Goal: Task Accomplishment & Management: Manage account settings

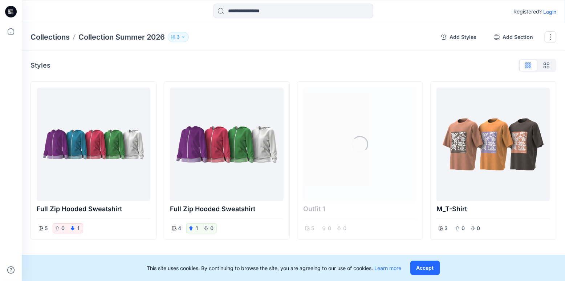
click at [553, 13] on p "Login" at bounding box center [550, 12] width 13 height 8
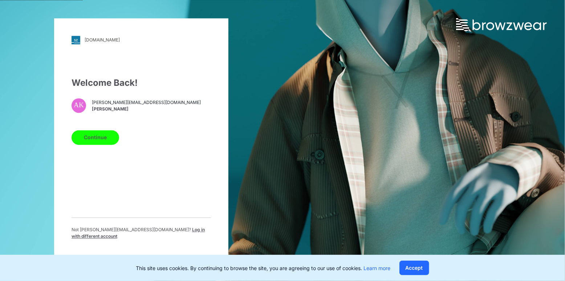
click at [85, 138] on button "Continue" at bounding box center [96, 137] width 48 height 15
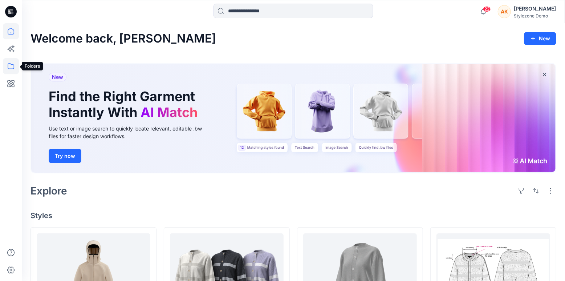
click at [9, 67] on icon at bounding box center [11, 66] width 16 height 16
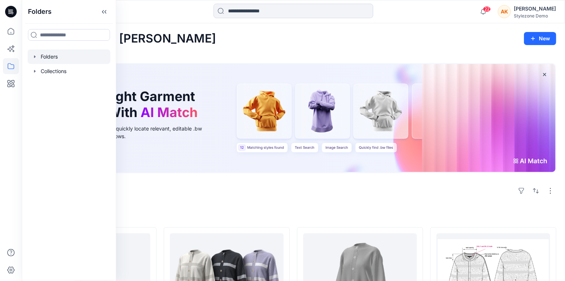
click at [44, 57] on div at bounding box center [69, 56] width 83 height 15
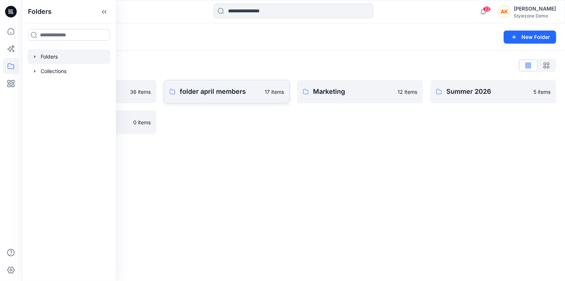
click at [219, 99] on link "folder april members 17 items" at bounding box center [227, 91] width 126 height 23
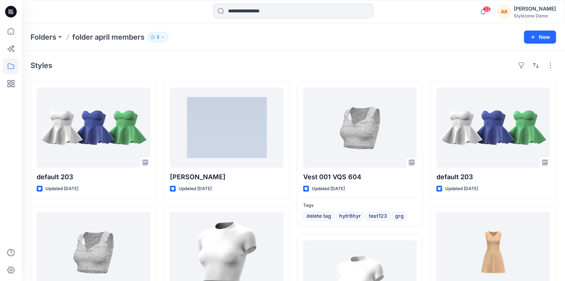
click at [162, 37] on icon "button" at bounding box center [163, 37] width 4 height 4
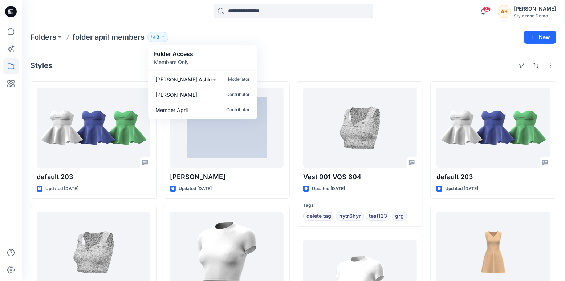
click at [174, 59] on p "Members Only" at bounding box center [173, 62] width 39 height 8
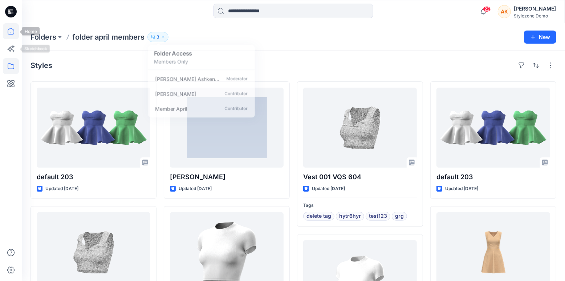
click at [12, 39] on icon at bounding box center [11, 31] width 16 height 16
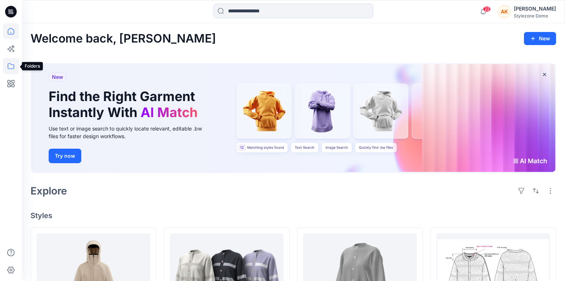
click at [10, 65] on icon at bounding box center [11, 66] width 16 height 16
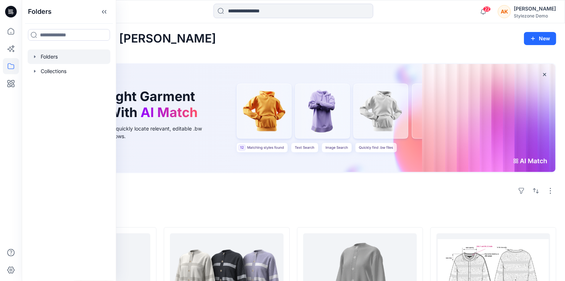
click at [33, 57] on icon "button" at bounding box center [35, 57] width 6 height 6
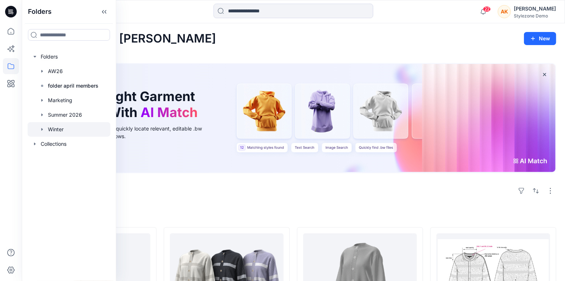
click at [58, 127] on div at bounding box center [69, 129] width 83 height 15
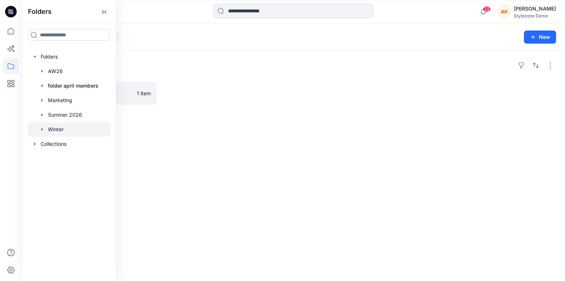
click at [166, 118] on div "Folders Winter Board 1 item" at bounding box center [294, 166] width 544 height 230
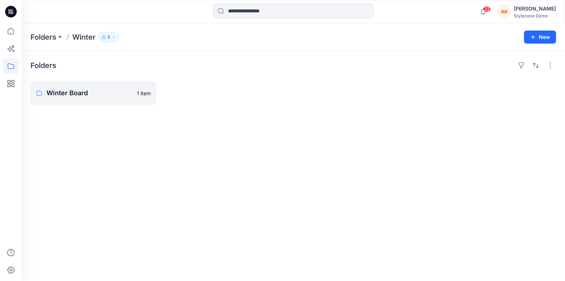
click at [113, 34] on button "5" at bounding box center [108, 37] width 21 height 10
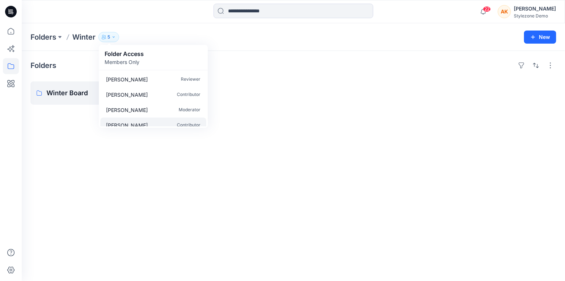
scroll to position [22, 0]
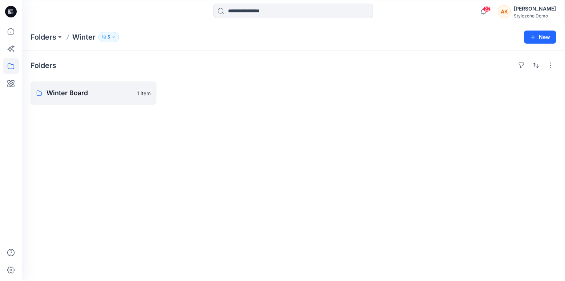
click at [109, 183] on div "Folders Winter Board 1 item" at bounding box center [294, 166] width 544 height 230
click at [53, 36] on p "Folders" at bounding box center [44, 37] width 26 height 10
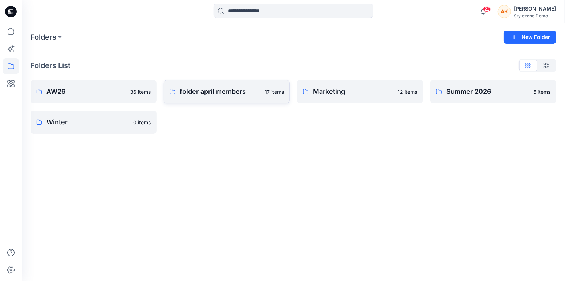
click at [233, 100] on link "folder april members 17 items" at bounding box center [227, 91] width 126 height 23
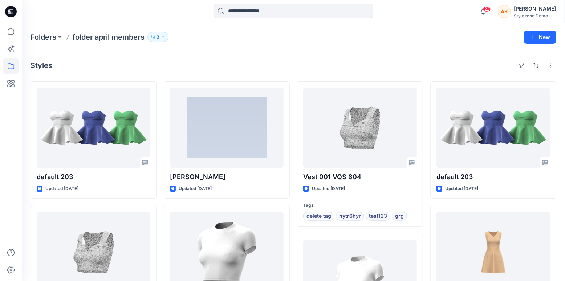
click at [164, 35] on icon "button" at bounding box center [163, 37] width 4 height 4
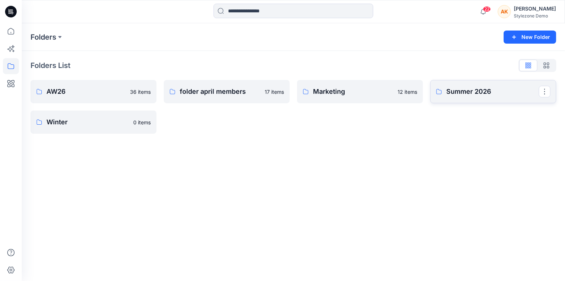
click at [488, 91] on p "Summer 2026" at bounding box center [493, 91] width 93 height 10
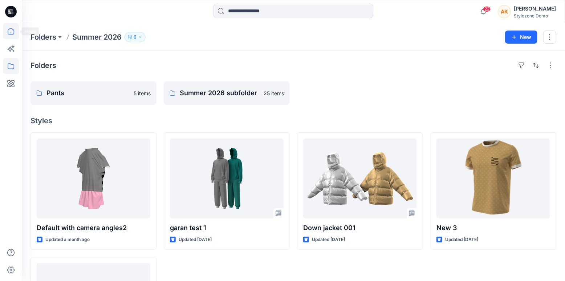
click at [11, 32] on icon at bounding box center [11, 31] width 16 height 16
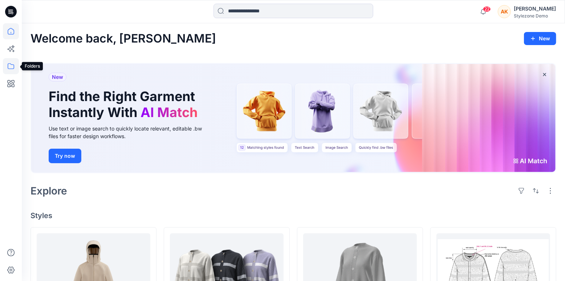
click at [12, 70] on icon at bounding box center [11, 66] width 16 height 16
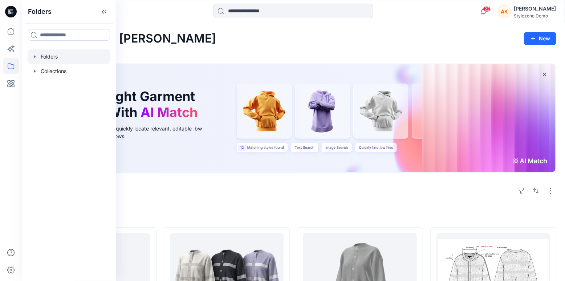
click at [51, 56] on div at bounding box center [69, 56] width 83 height 15
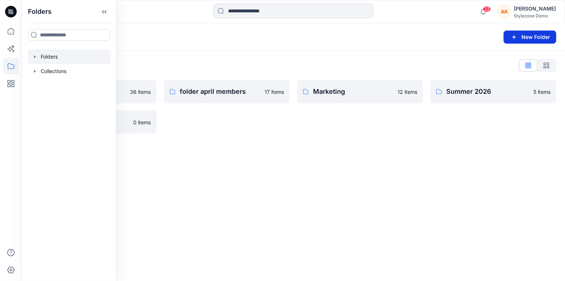
click at [517, 37] on icon "button" at bounding box center [514, 37] width 9 height 9
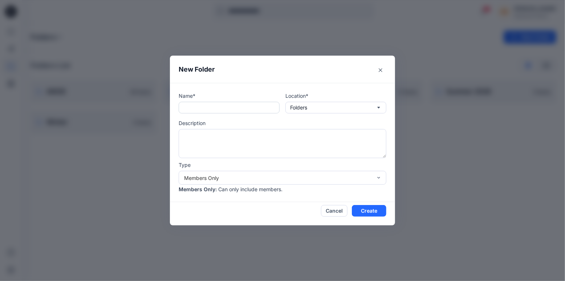
click at [215, 108] on input "text" at bounding box center [229, 108] width 101 height 12
click at [371, 210] on button "Create" at bounding box center [369, 211] width 35 height 12
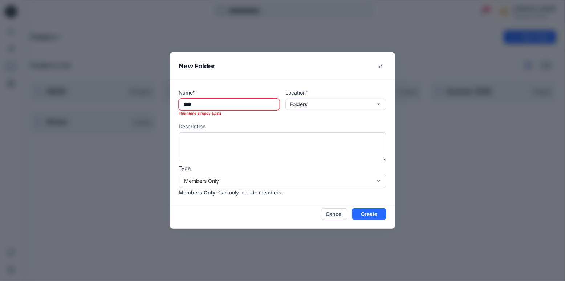
click at [255, 104] on input "****" at bounding box center [229, 104] width 101 height 12
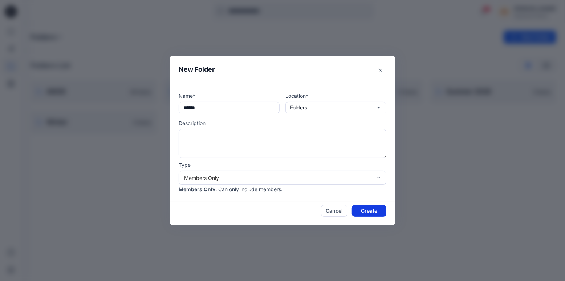
type input "******"
click at [372, 208] on button "Create" at bounding box center [369, 211] width 35 height 12
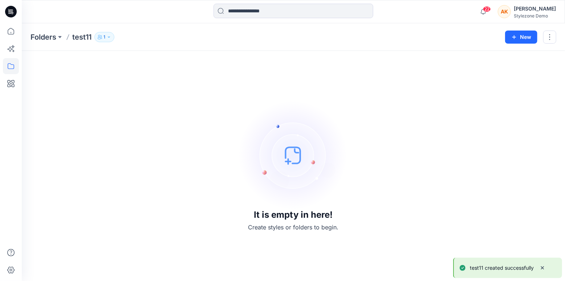
click at [107, 38] on icon "button" at bounding box center [109, 37] width 4 height 4
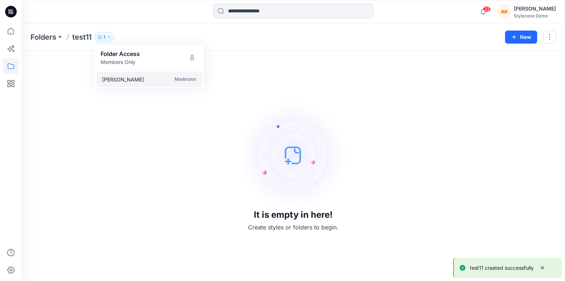
click at [146, 80] on div "[PERSON_NAME] Moderator" at bounding box center [149, 79] width 106 height 15
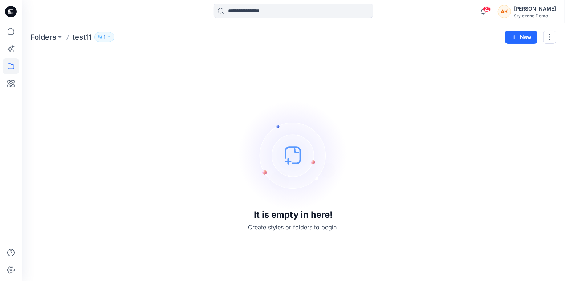
click at [105, 38] on p "1" at bounding box center [105, 37] width 2 height 8
click at [557, 37] on div "Folders test11 1 Folder Access Members Only [PERSON_NAME] Moderator New" at bounding box center [294, 37] width 544 height 28
click at [553, 37] on button "button" at bounding box center [550, 37] width 13 height 13
click at [514, 101] on p "[PERSON_NAME]" at bounding box center [511, 98] width 42 height 8
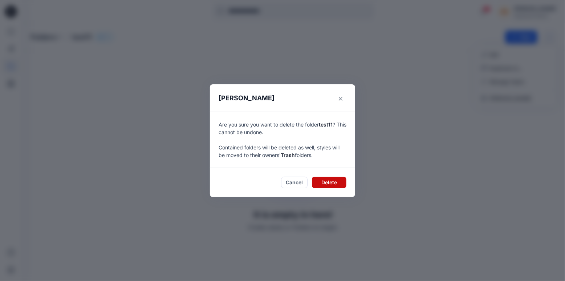
click at [339, 185] on button "Delete" at bounding box center [329, 183] width 35 height 12
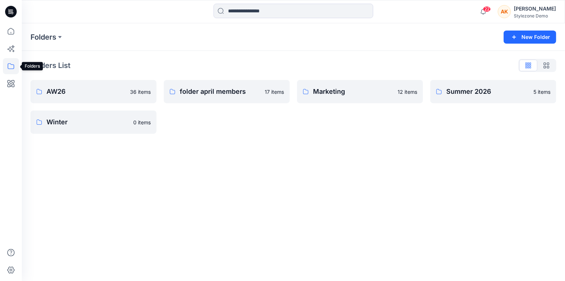
click at [10, 69] on icon at bounding box center [11, 66] width 16 height 16
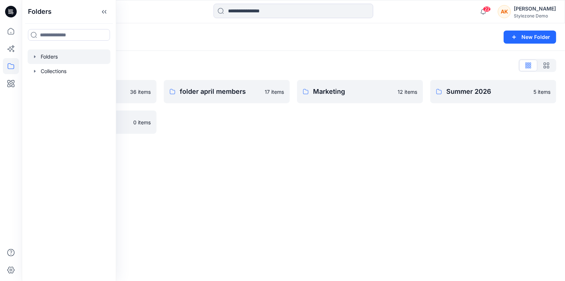
drag, startPoint x: 157, startPoint y: 48, endPoint x: 152, endPoint y: 49, distance: 5.2
click at [157, 48] on div "Folders New Folder" at bounding box center [294, 37] width 544 height 28
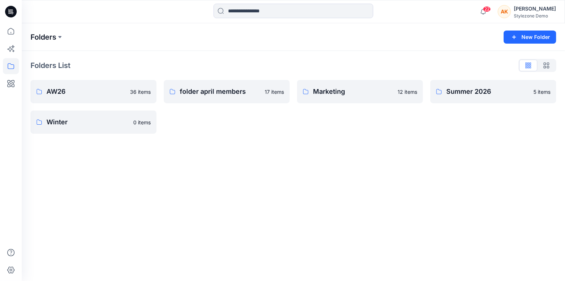
click at [50, 38] on p "Folders" at bounding box center [44, 37] width 26 height 10
click at [524, 41] on button "New Folder" at bounding box center [530, 37] width 53 height 13
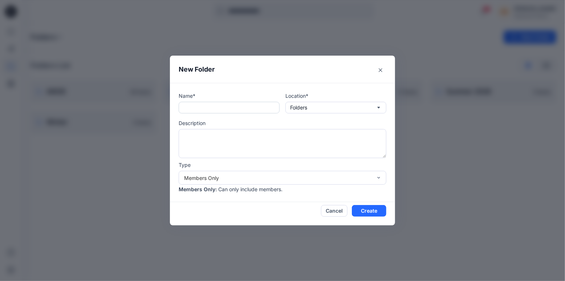
click at [234, 112] on input "text" at bounding box center [229, 108] width 101 height 12
type input "********"
click at [371, 211] on button "Create" at bounding box center [369, 211] width 35 height 12
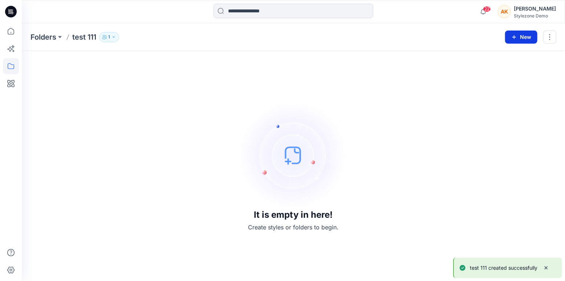
click at [512, 39] on icon "button" at bounding box center [515, 37] width 6 height 6
click at [501, 73] on button "New Folder" at bounding box center [505, 68] width 62 height 13
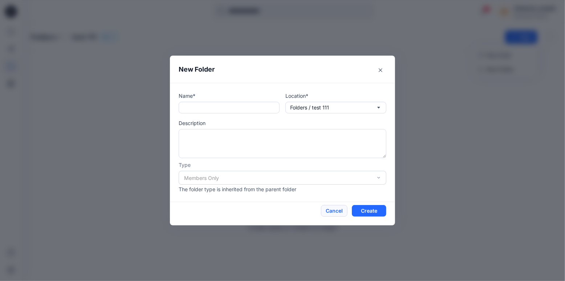
click at [330, 211] on button "Cancel" at bounding box center [334, 211] width 27 height 12
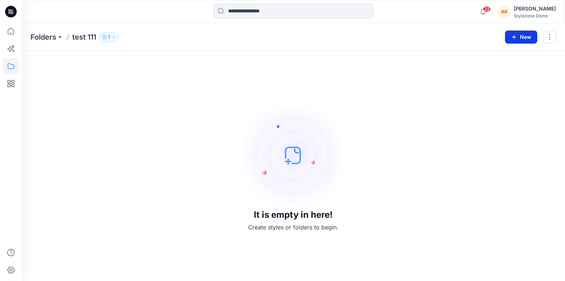
click at [524, 39] on button "New" at bounding box center [521, 37] width 32 height 13
click at [505, 71] on p "New Folder" at bounding box center [500, 69] width 27 height 8
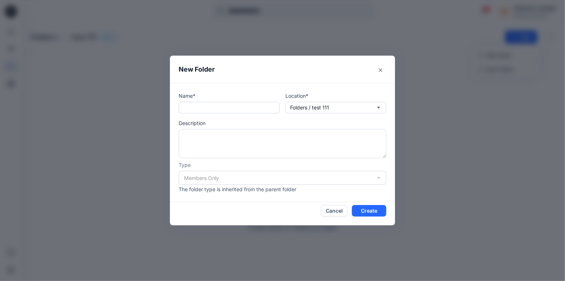
click at [220, 105] on input "text" at bounding box center [229, 108] width 101 height 12
click at [238, 178] on div "Members Only" at bounding box center [283, 178] width 208 height 14
drag, startPoint x: 284, startPoint y: 96, endPoint x: 313, endPoint y: 96, distance: 29.4
click at [313, 96] on div "Name* Location* Folders / test 111" at bounding box center [283, 102] width 208 height 21
click at [322, 107] on p "Folders / test 111" at bounding box center [309, 108] width 39 height 8
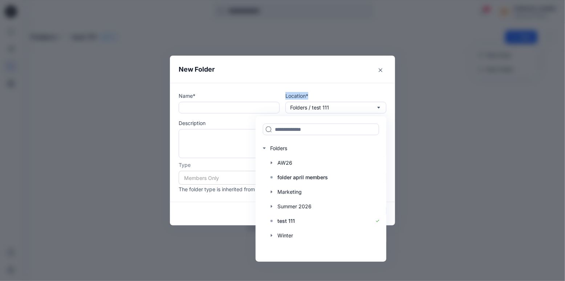
click at [358, 92] on p "Location*" at bounding box center [336, 96] width 101 height 8
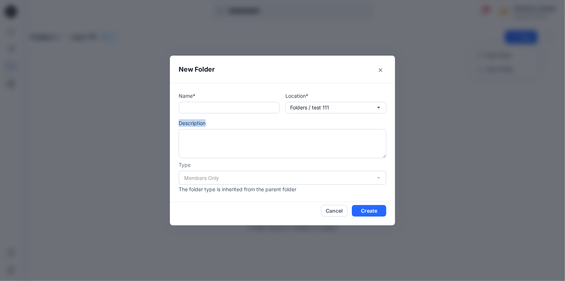
drag, startPoint x: 177, startPoint y: 126, endPoint x: 236, endPoint y: 126, distance: 58.9
click at [236, 126] on div "Name* Location* Folders / test 111 Description Type Members Only The folder typ…" at bounding box center [282, 142] width 225 height 119
click at [234, 137] on textarea at bounding box center [283, 143] width 208 height 29
drag, startPoint x: 180, startPoint y: 166, endPoint x: 199, endPoint y: 165, distance: 20.0
click at [199, 166] on p "Type" at bounding box center [283, 165] width 208 height 8
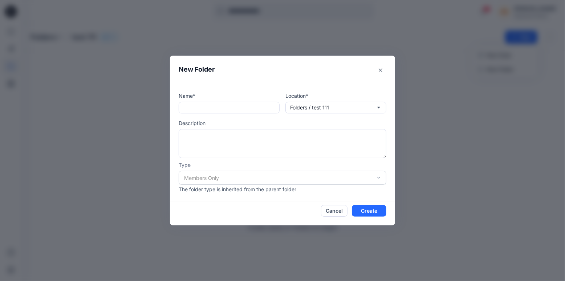
click at [201, 177] on div "Members Only" at bounding box center [283, 178] width 208 height 14
drag, startPoint x: 182, startPoint y: 178, endPoint x: 227, endPoint y: 178, distance: 45.1
click at [227, 178] on div "Members Only" at bounding box center [283, 178] width 208 height 14
click at [188, 105] on input "text" at bounding box center [229, 108] width 101 height 12
drag, startPoint x: 180, startPoint y: 166, endPoint x: 203, endPoint y: 166, distance: 23.3
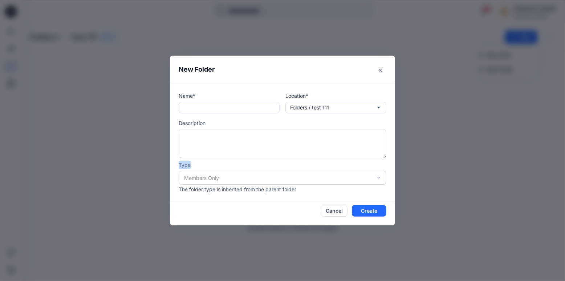
click at [203, 166] on p "Type" at bounding box center [283, 165] width 208 height 8
drag, startPoint x: 284, startPoint y: 95, endPoint x: 324, endPoint y: 95, distance: 40.3
click at [324, 95] on div "Name* Location* Folders / test 111" at bounding box center [283, 102] width 208 height 21
click at [425, 85] on div "New Folder Name* Location* Folders / test 111 Description Type Members Only The…" at bounding box center [282, 140] width 565 height 281
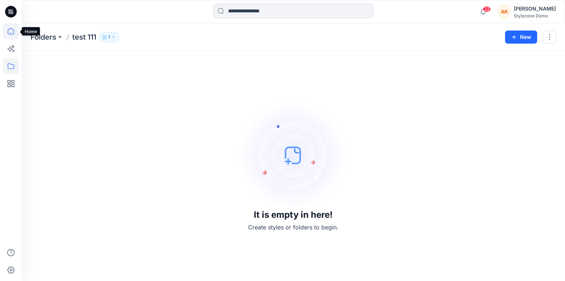
click at [7, 35] on icon at bounding box center [11, 31] width 16 height 16
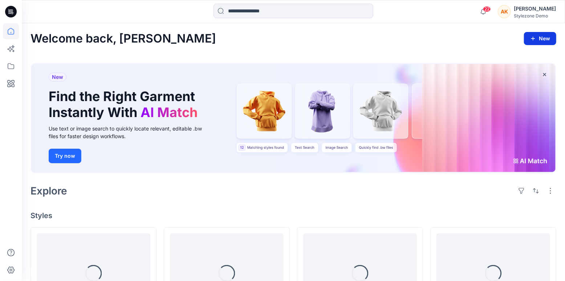
click at [551, 37] on button "New" at bounding box center [540, 38] width 32 height 13
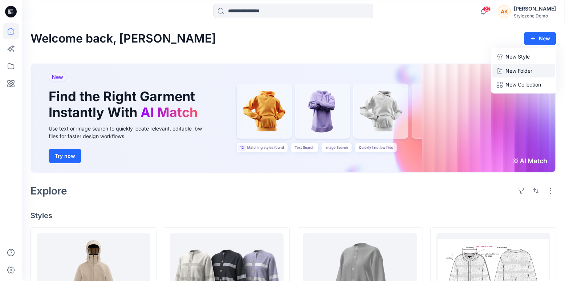
click at [526, 73] on p "New Folder" at bounding box center [519, 71] width 27 height 8
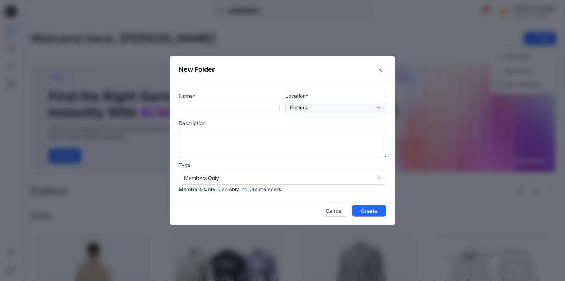
click at [351, 112] on button "Folders" at bounding box center [336, 108] width 101 height 12
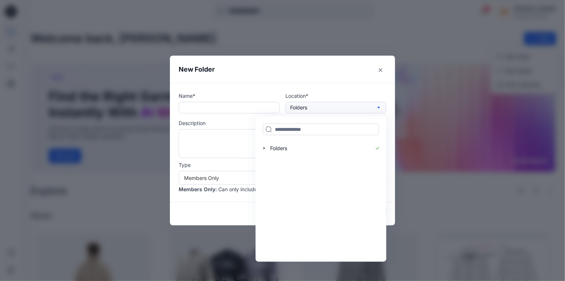
click at [351, 112] on button "Folders" at bounding box center [336, 108] width 101 height 12
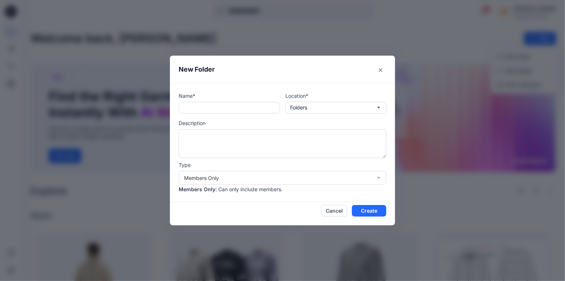
click at [332, 221] on footer "Cancel Create" at bounding box center [282, 213] width 225 height 23
click at [332, 214] on button "Cancel" at bounding box center [334, 211] width 27 height 12
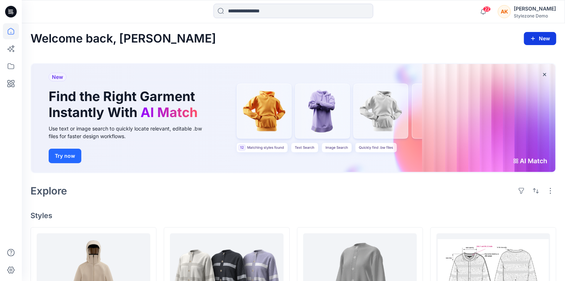
click at [545, 37] on button "New" at bounding box center [540, 38] width 32 height 13
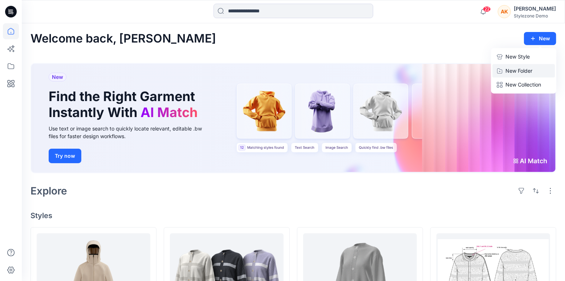
click at [525, 72] on p "New Folder" at bounding box center [519, 71] width 27 height 8
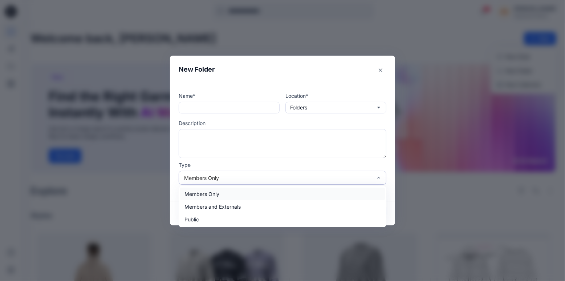
click at [186, 178] on div "Members Only" at bounding box center [278, 178] width 188 height 8
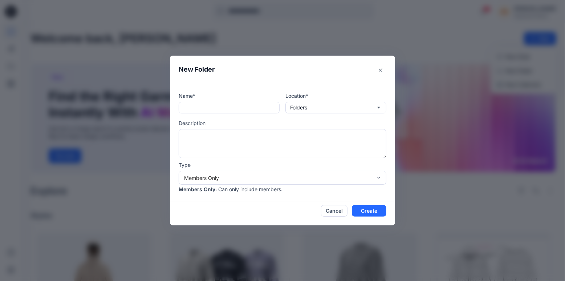
click at [176, 195] on div "Name* Location* Folders Description Type Members Only Members Only : Can only i…" at bounding box center [282, 142] width 225 height 119
click at [340, 211] on button "Cancel" at bounding box center [334, 211] width 27 height 12
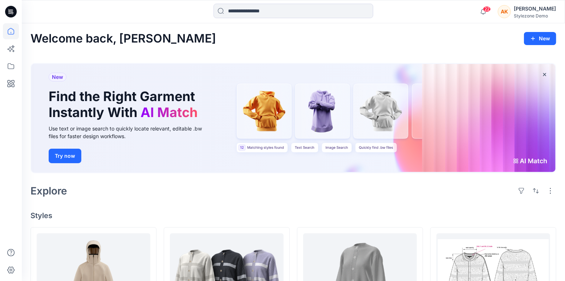
click at [531, 13] on div "Stylezone Demo" at bounding box center [535, 15] width 42 height 5
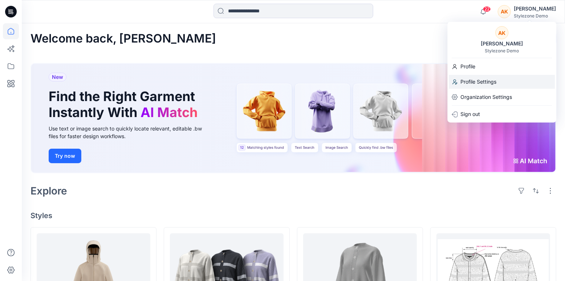
click at [472, 86] on p "Profile Settings" at bounding box center [479, 82] width 36 height 14
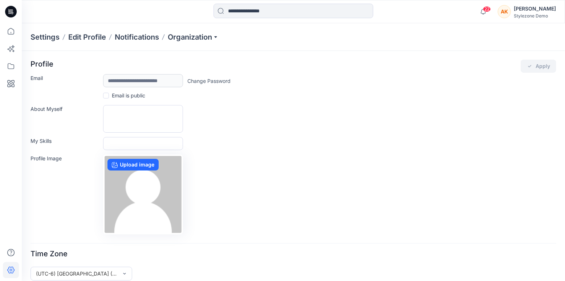
click at [538, 13] on div "[PERSON_NAME]" at bounding box center [535, 8] width 42 height 9
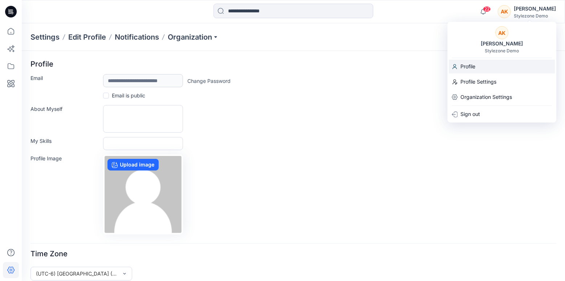
click at [482, 65] on div "Profile" at bounding box center [502, 67] width 106 height 14
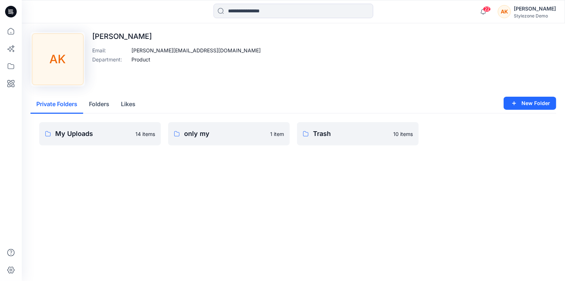
click at [106, 102] on button "Folders" at bounding box center [99, 104] width 32 height 19
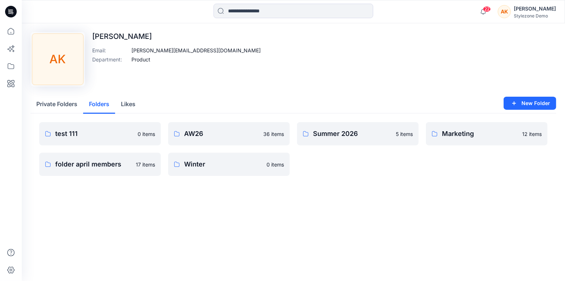
click at [68, 107] on button "Private Folders" at bounding box center [57, 104] width 53 height 19
click at [103, 107] on button "Folders" at bounding box center [99, 104] width 32 height 19
click at [11, 34] on icon at bounding box center [11, 31] width 16 height 16
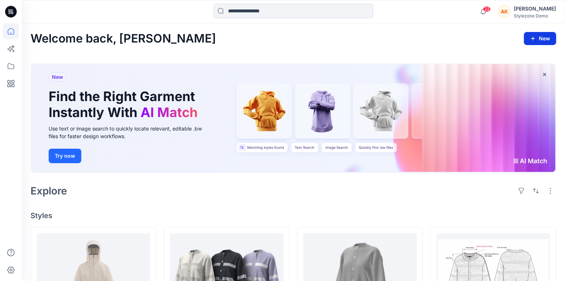
click at [543, 40] on button "New" at bounding box center [540, 38] width 32 height 13
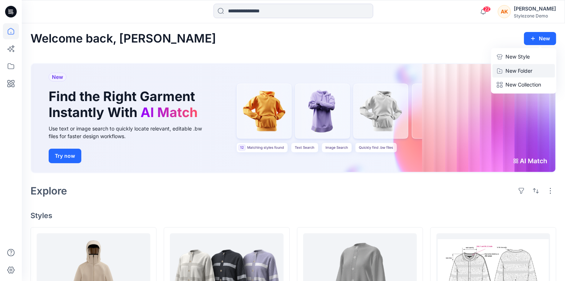
click at [515, 72] on p "New Folder" at bounding box center [519, 71] width 27 height 8
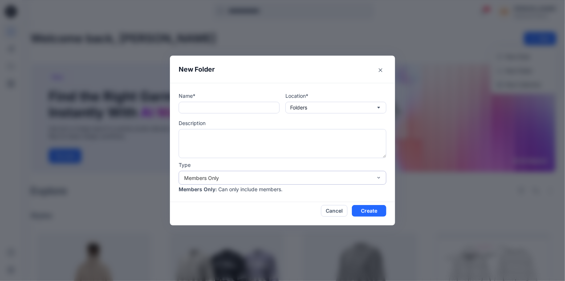
click at [261, 179] on div "Members Only" at bounding box center [278, 178] width 188 height 8
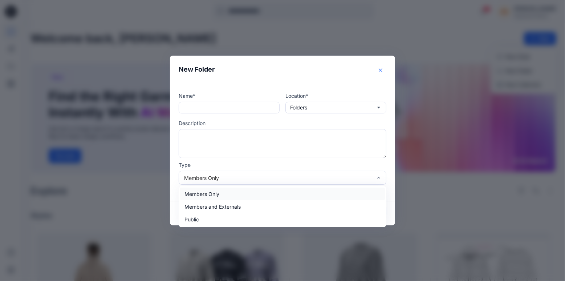
click at [379, 71] on icon "Close" at bounding box center [381, 70] width 4 height 4
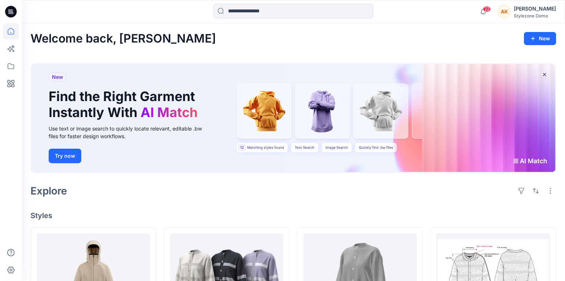
click at [538, 8] on div "[PERSON_NAME]" at bounding box center [535, 8] width 42 height 9
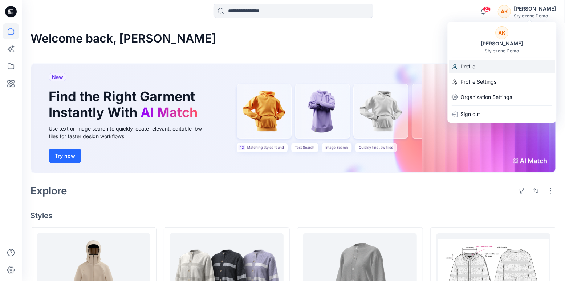
click at [469, 66] on p "Profile" at bounding box center [468, 67] width 15 height 14
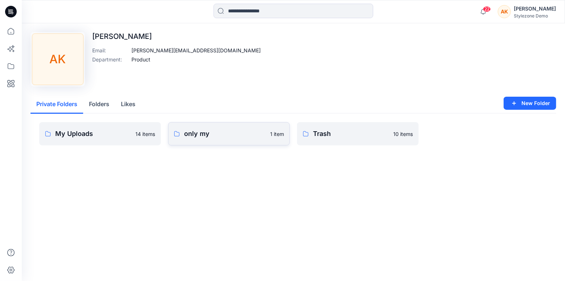
click at [214, 134] on p "only my" at bounding box center [225, 134] width 82 height 10
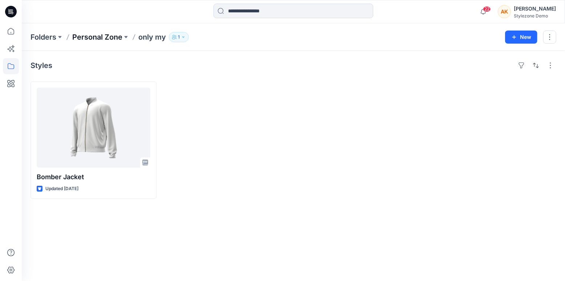
click at [101, 38] on p "Personal Zone" at bounding box center [97, 37] width 50 height 10
click at [93, 36] on p "Personal Zone" at bounding box center [97, 37] width 50 height 10
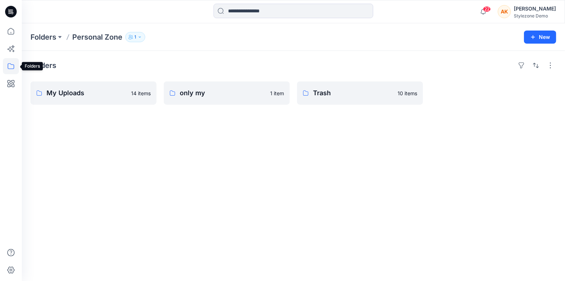
click at [11, 69] on icon at bounding box center [11, 66] width 7 height 6
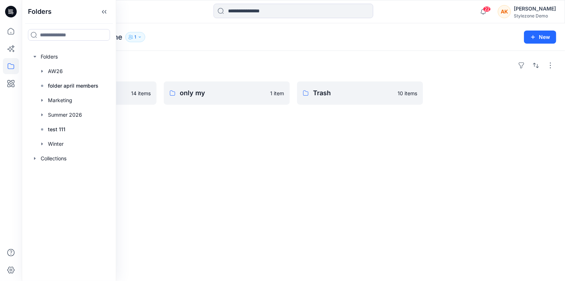
click at [70, 187] on div "Folders Folders AW26 folder april members Marketing Summer 2026 test 111 Winter…" at bounding box center [69, 140] width 94 height 281
drag, startPoint x: 115, startPoint y: 174, endPoint x: 74, endPoint y: 174, distance: 41.1
click at [74, 174] on div "Folders Folders AW26 folder april members Marketing Summer 2026 test 111 Winter…" at bounding box center [69, 140] width 94 height 281
